Goal: Check status: Check status

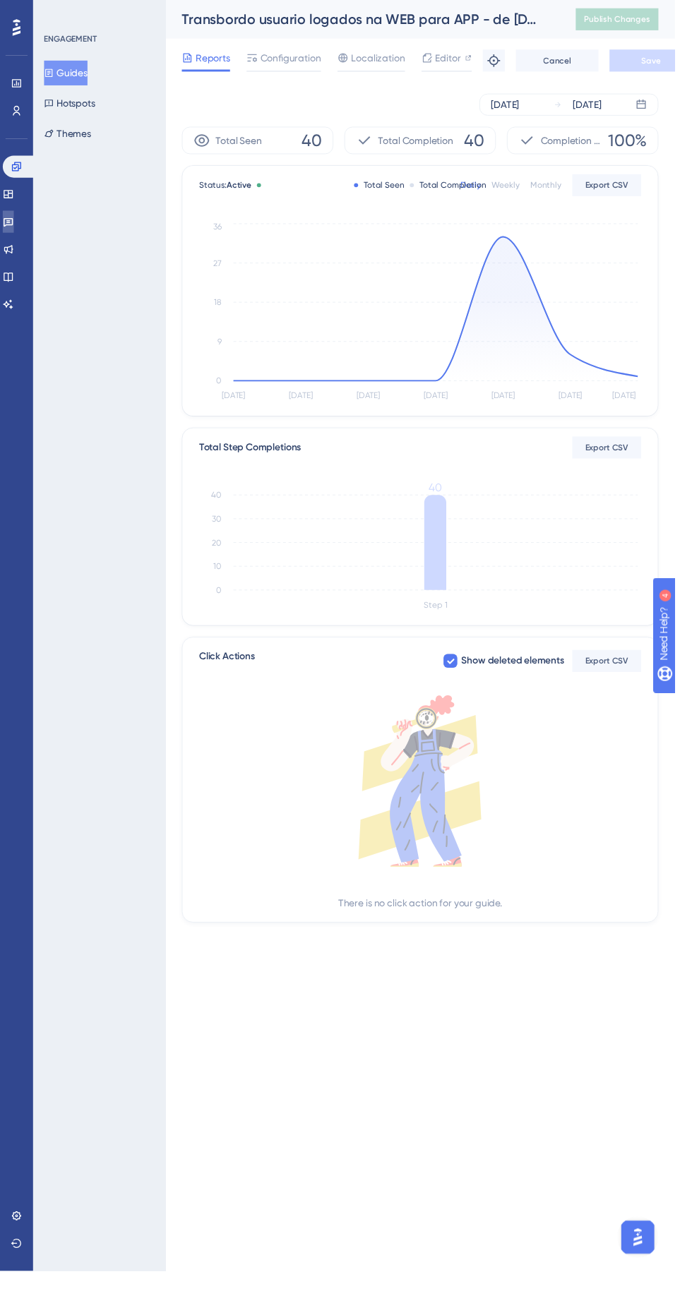
click at [14, 226] on icon at bounding box center [8, 227] width 11 height 11
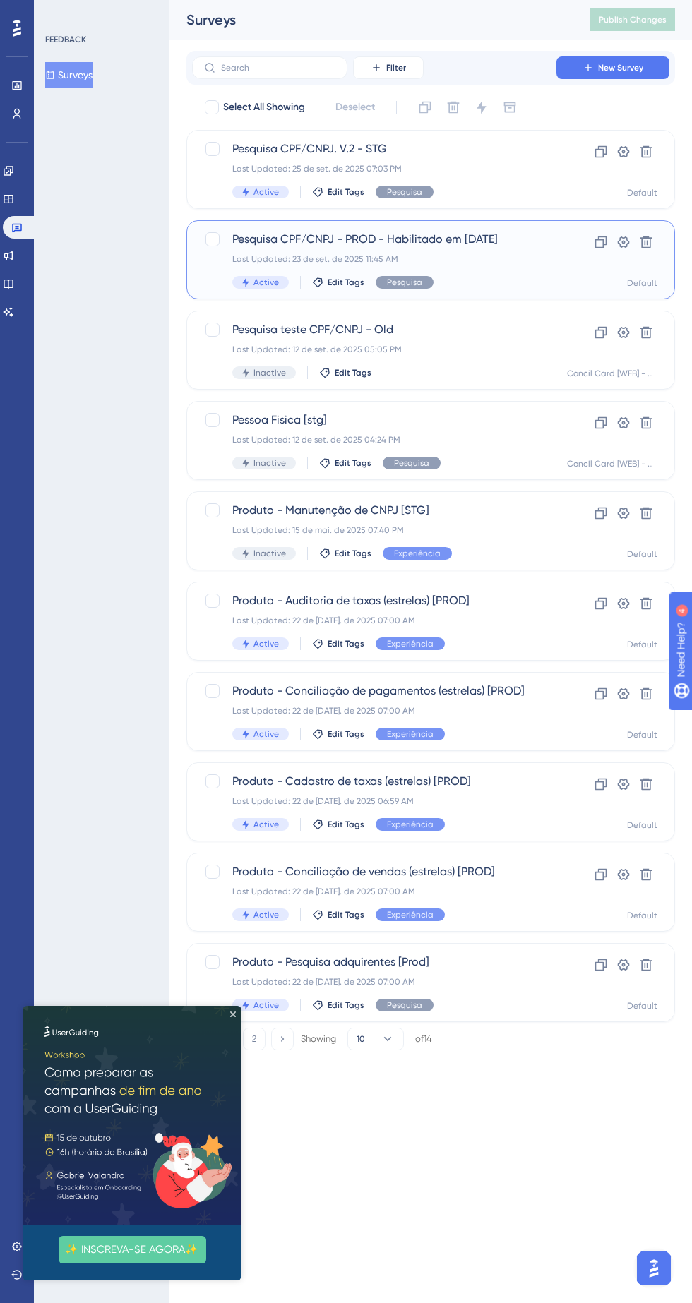
click at [490, 267] on div "Pesquisa CPF/CNPJ - PROD - Habilitado em [DATE] Last Updated: 23 de set. de 202…" at bounding box center [374, 260] width 284 height 58
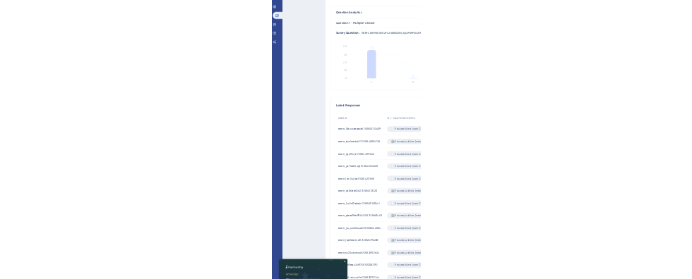
scroll to position [141, 0]
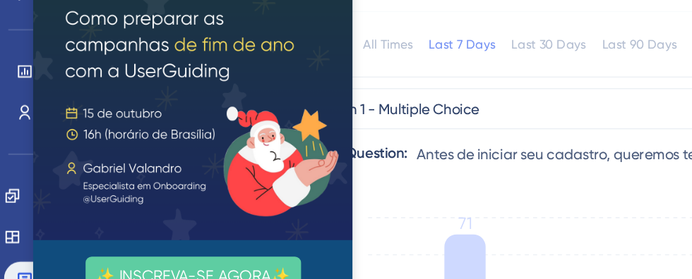
click at [76, 140] on img at bounding box center [141, 31] width 219 height 219
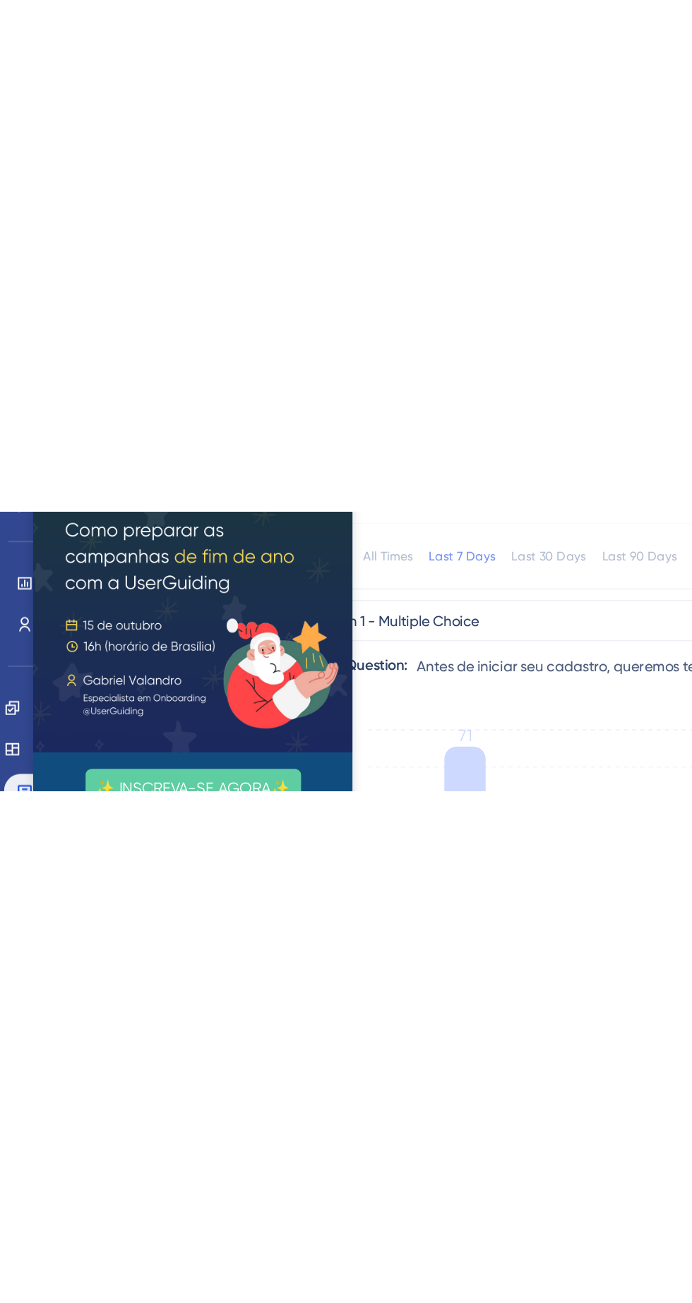
scroll to position [16, 0]
